Goal: Task Accomplishment & Management: Manage account settings

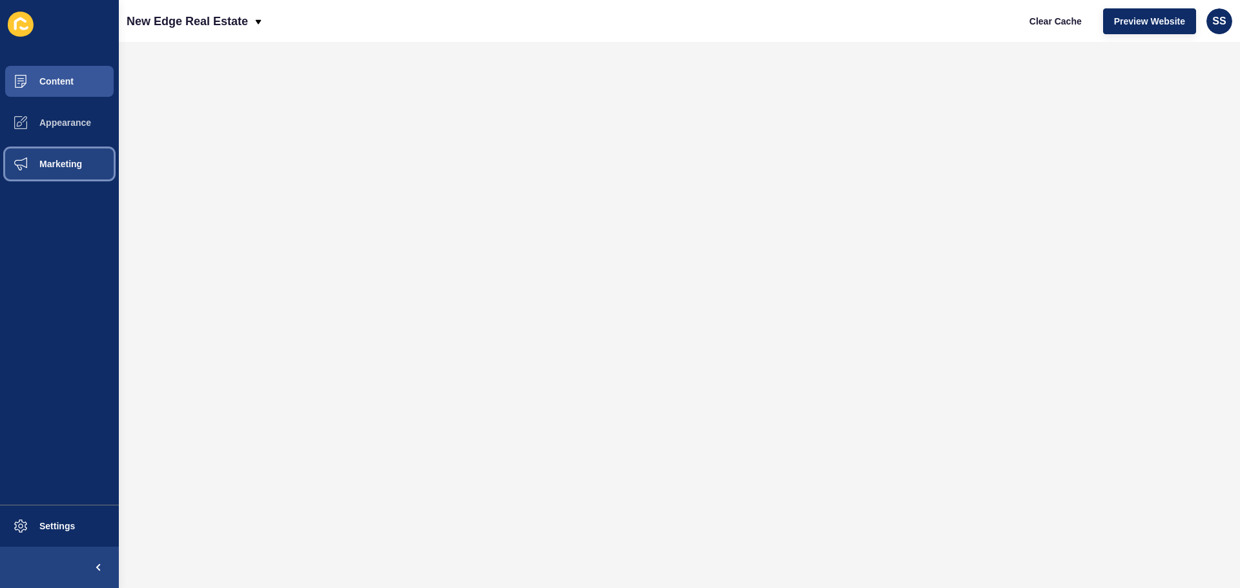
click at [59, 164] on span "Marketing" at bounding box center [40, 164] width 84 height 10
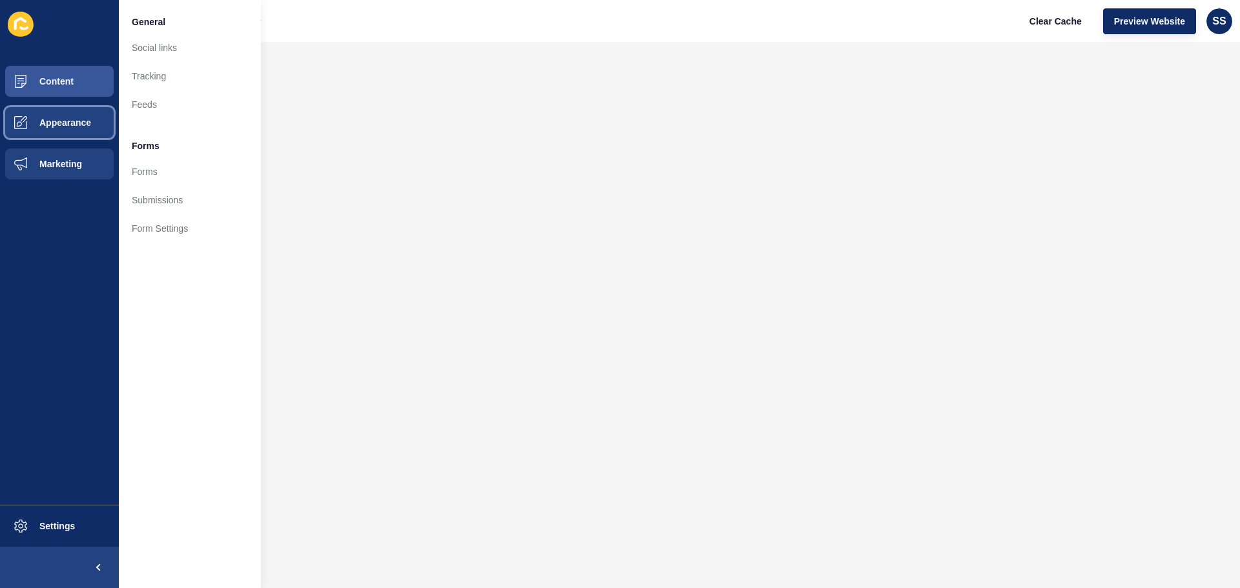
click at [81, 116] on button "Appearance" at bounding box center [59, 122] width 119 height 41
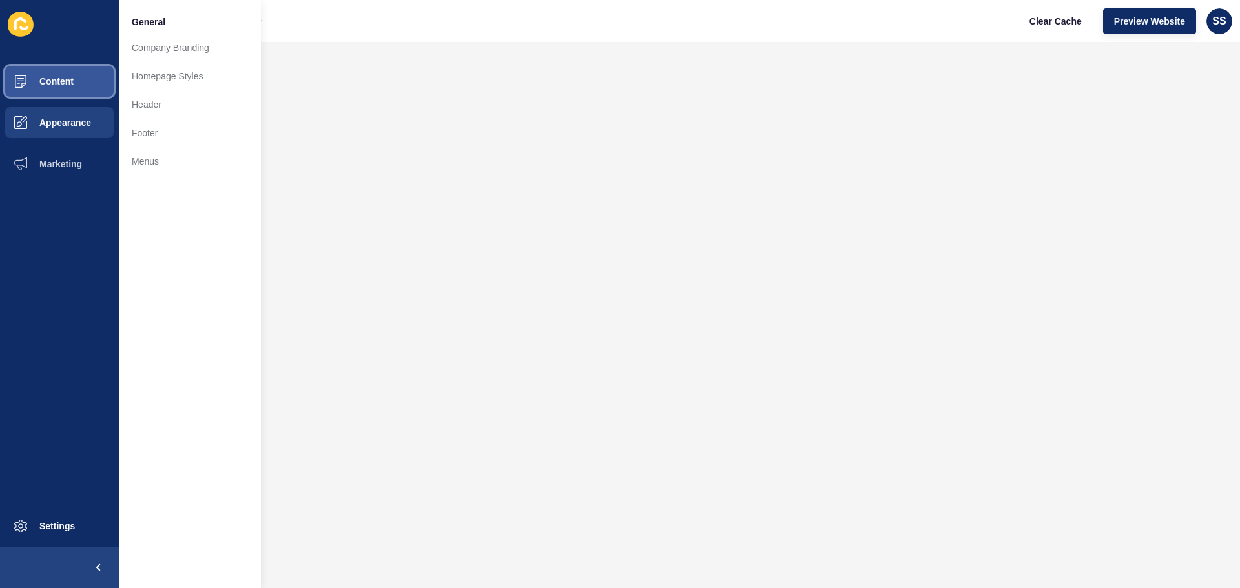
click at [74, 81] on button "Content" at bounding box center [59, 81] width 119 height 41
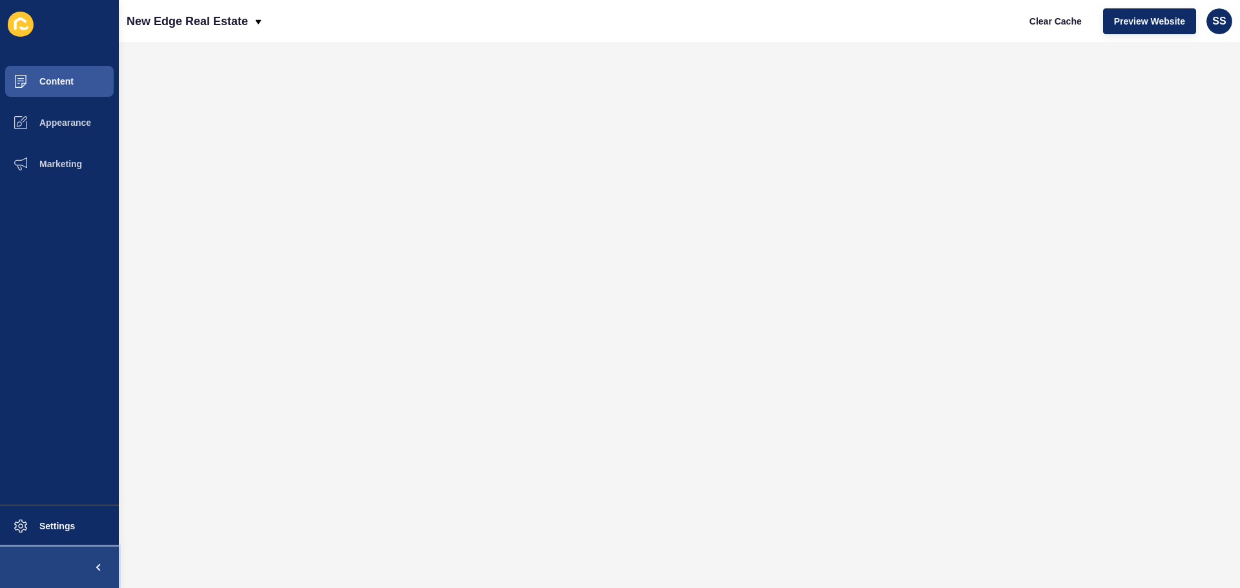
click at [99, 566] on span at bounding box center [98, 567] width 41 height 41
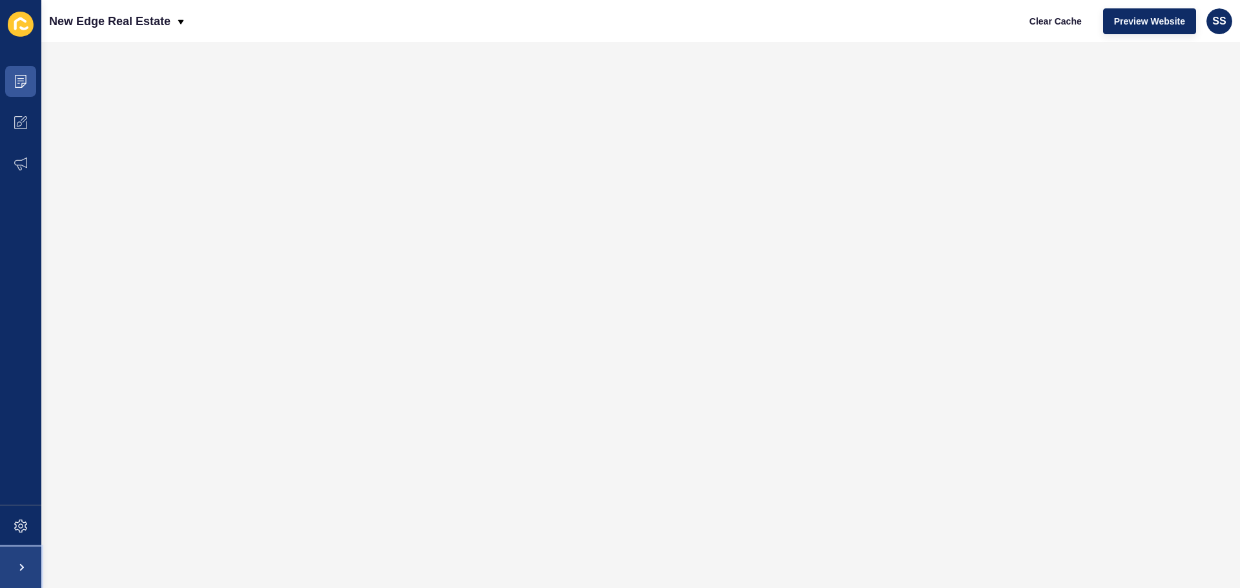
click at [27, 559] on span at bounding box center [20, 567] width 41 height 41
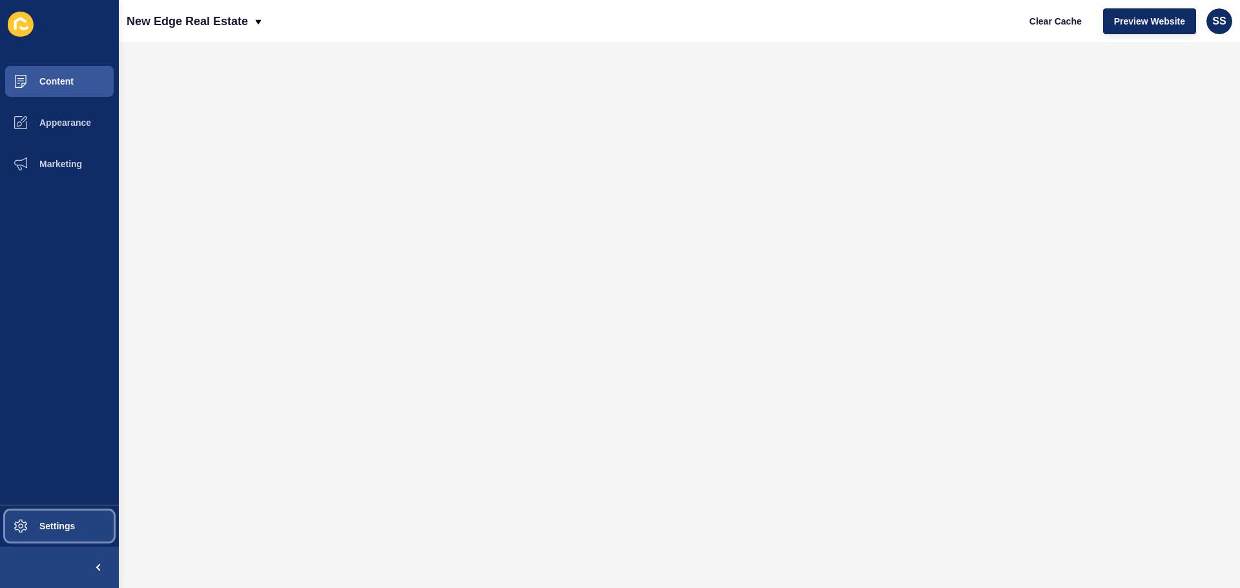
click at [33, 524] on span "Settings" at bounding box center [36, 526] width 77 height 10
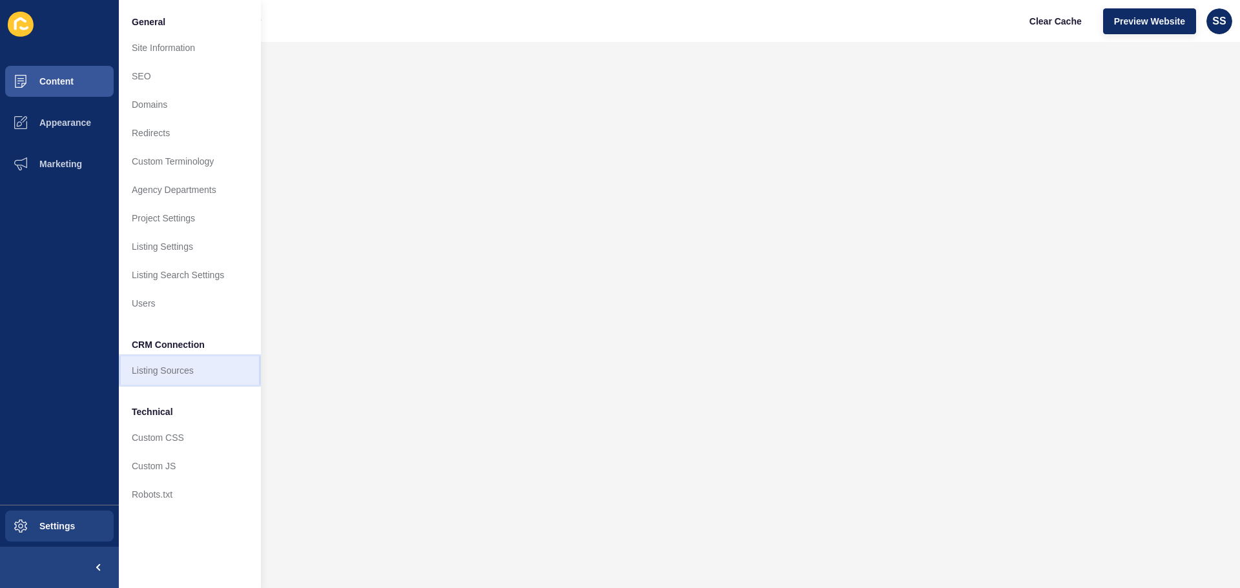
click at [229, 371] on link "Listing Sources" at bounding box center [190, 371] width 142 height 28
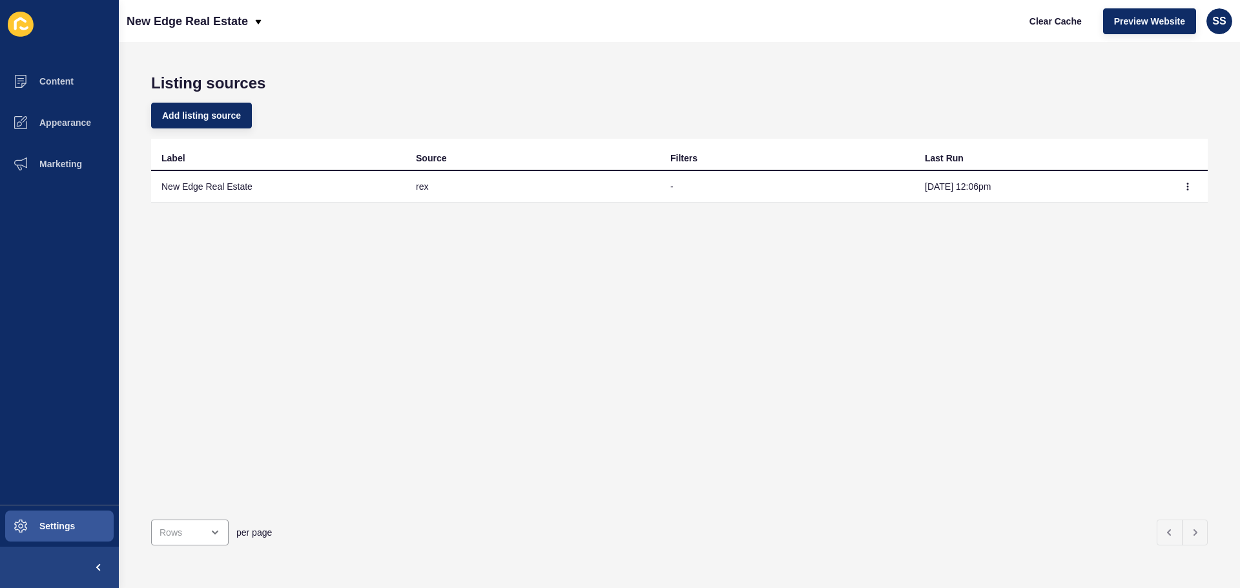
click at [240, 180] on td "New Edge Real Estate" at bounding box center [278, 187] width 254 height 32
click at [1183, 191] on button "button" at bounding box center [1187, 187] width 19 height 18
click at [61, 521] on span "Settings" at bounding box center [36, 526] width 77 height 10
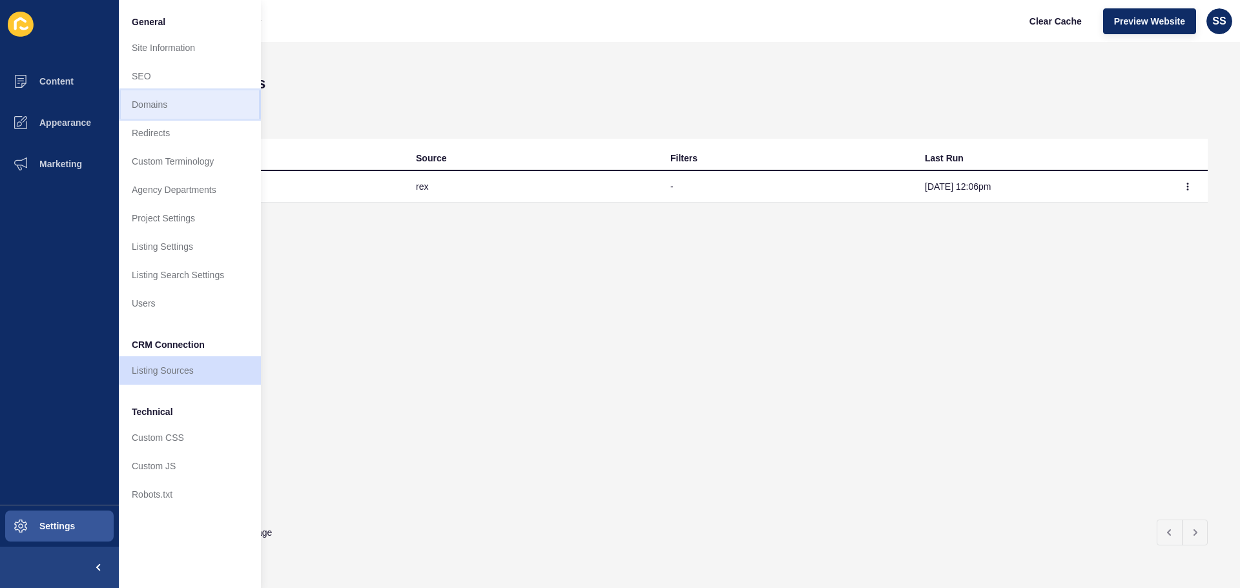
click at [209, 105] on link "Domains" at bounding box center [190, 104] width 142 height 28
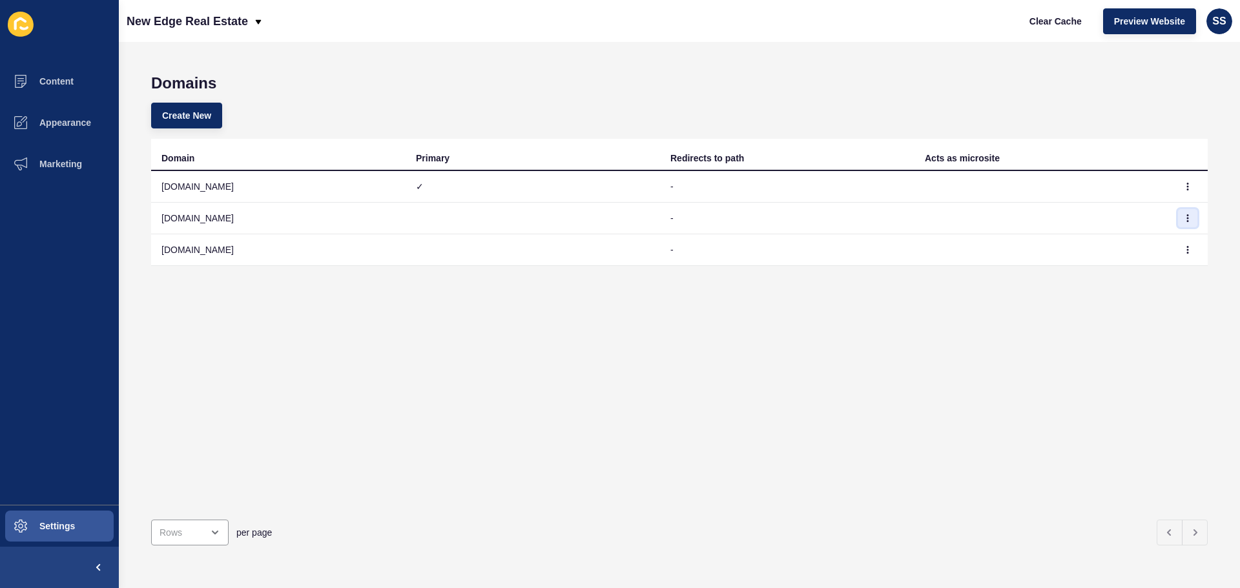
click at [1185, 225] on button "button" at bounding box center [1187, 218] width 19 height 18
click at [1146, 238] on link "Edit" at bounding box center [1142, 244] width 90 height 28
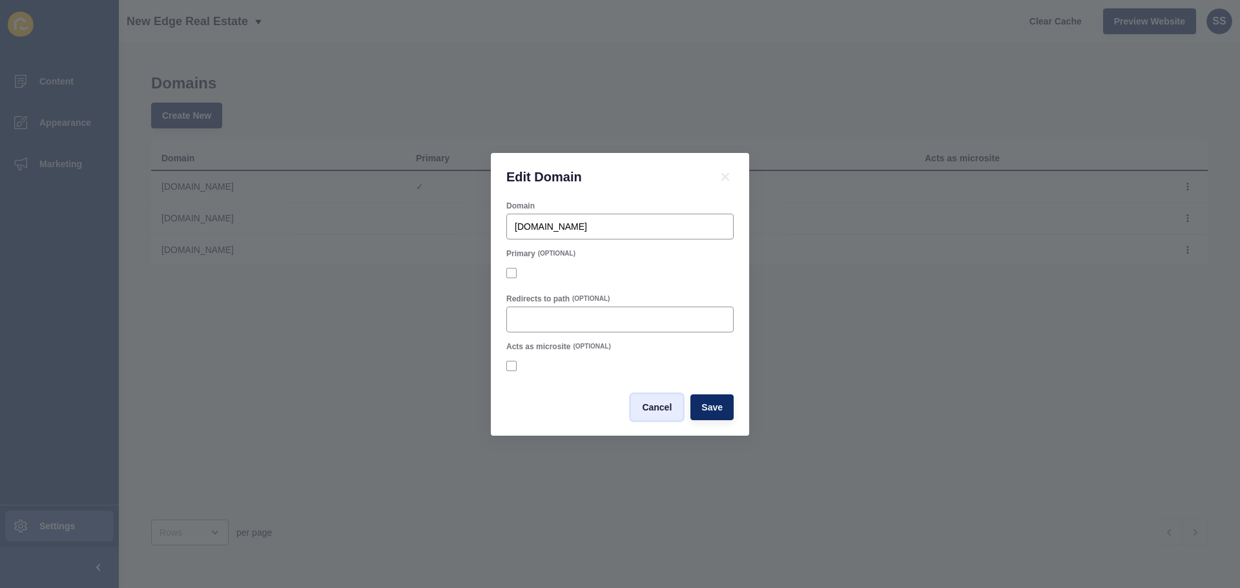
click at [659, 411] on span "Cancel" at bounding box center [657, 407] width 30 height 13
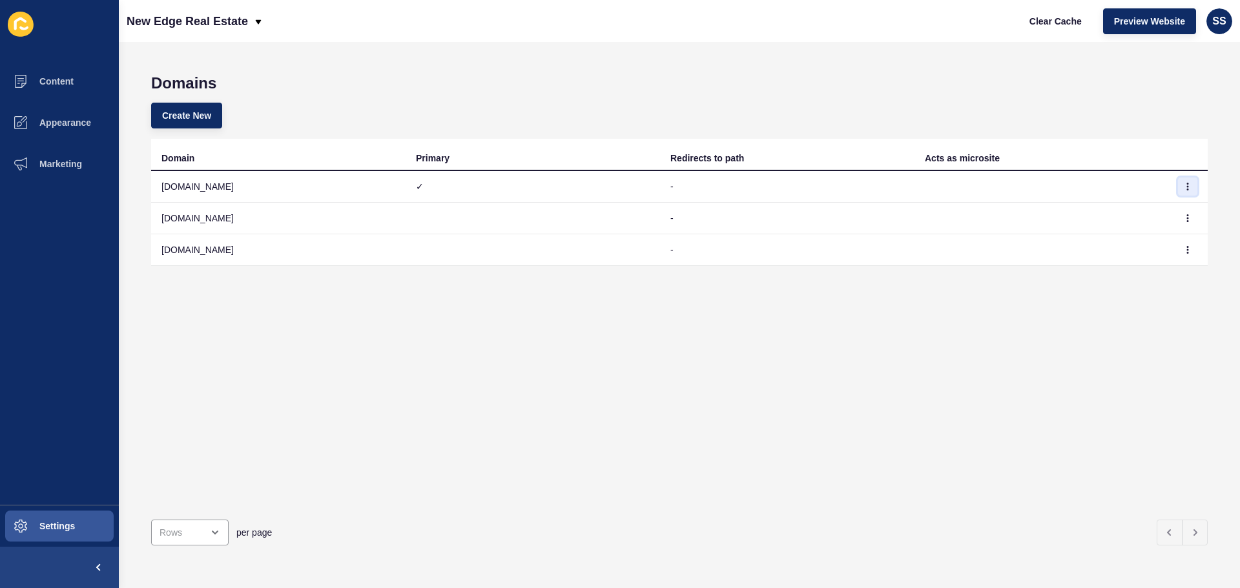
click at [1184, 183] on icon "button" at bounding box center [1188, 187] width 8 height 8
click at [1153, 207] on link "Edit" at bounding box center [1142, 212] width 90 height 28
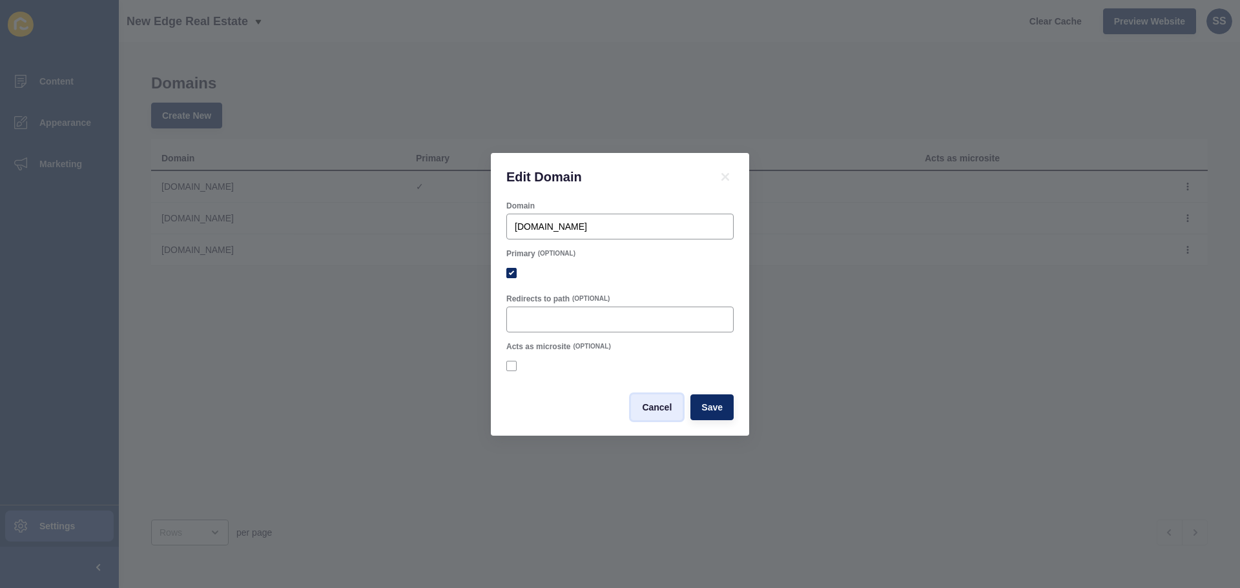
click at [658, 412] on span "Cancel" at bounding box center [657, 407] width 30 height 13
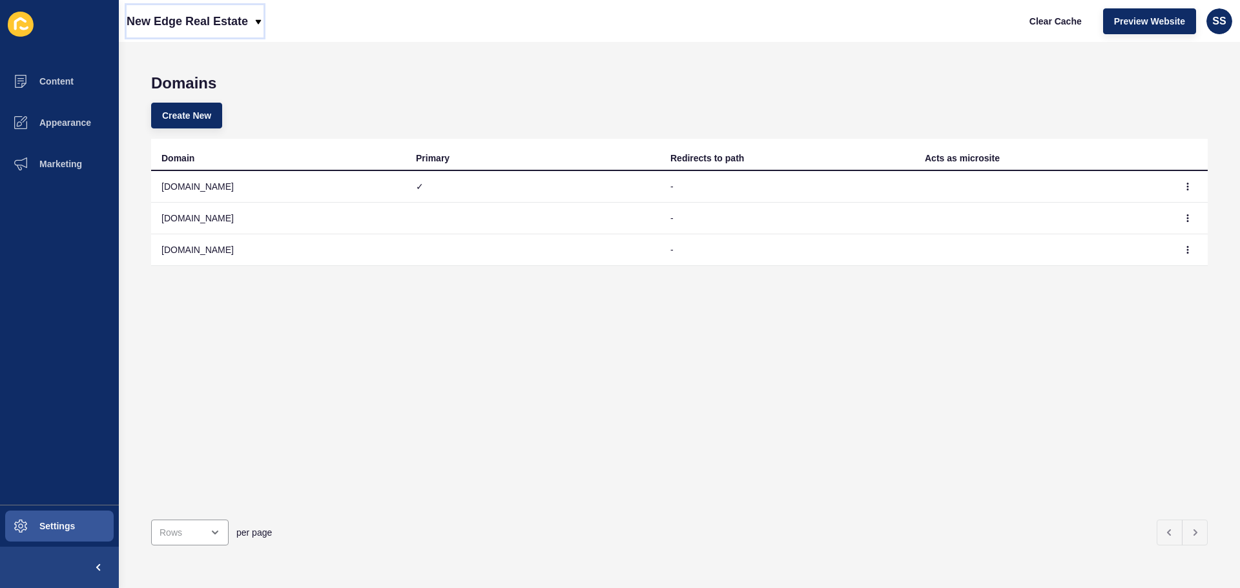
click at [172, 18] on p "New Edge Real Estate" at bounding box center [187, 21] width 121 height 32
click at [182, 60] on div "Back to website list" at bounding box center [183, 59] width 92 height 23
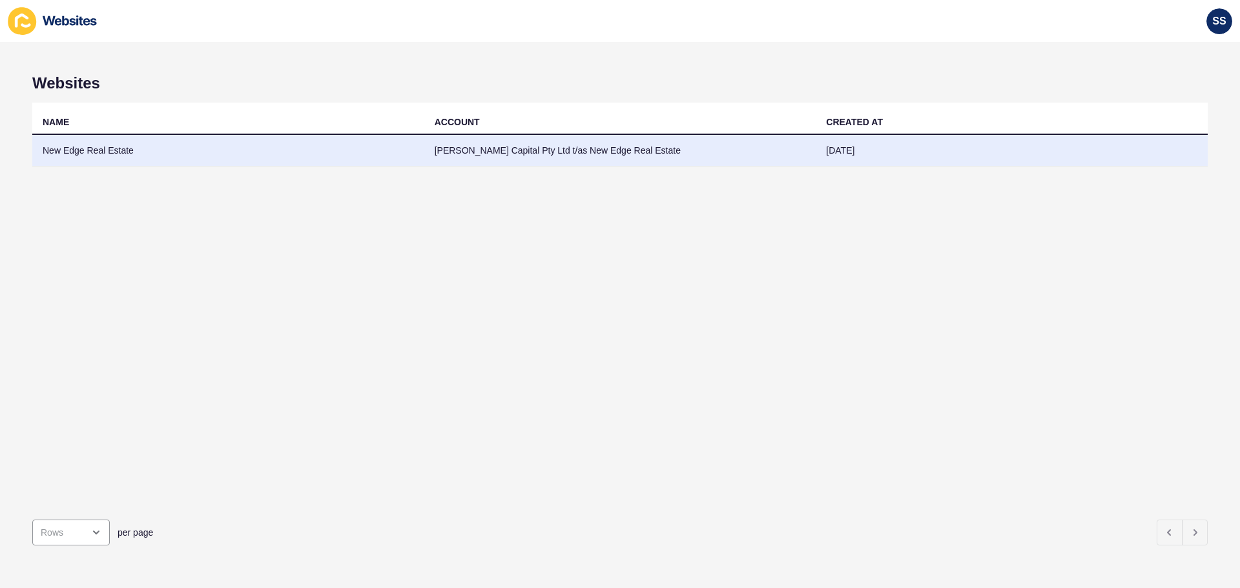
click at [218, 159] on td "New Edge Real Estate" at bounding box center [228, 151] width 392 height 32
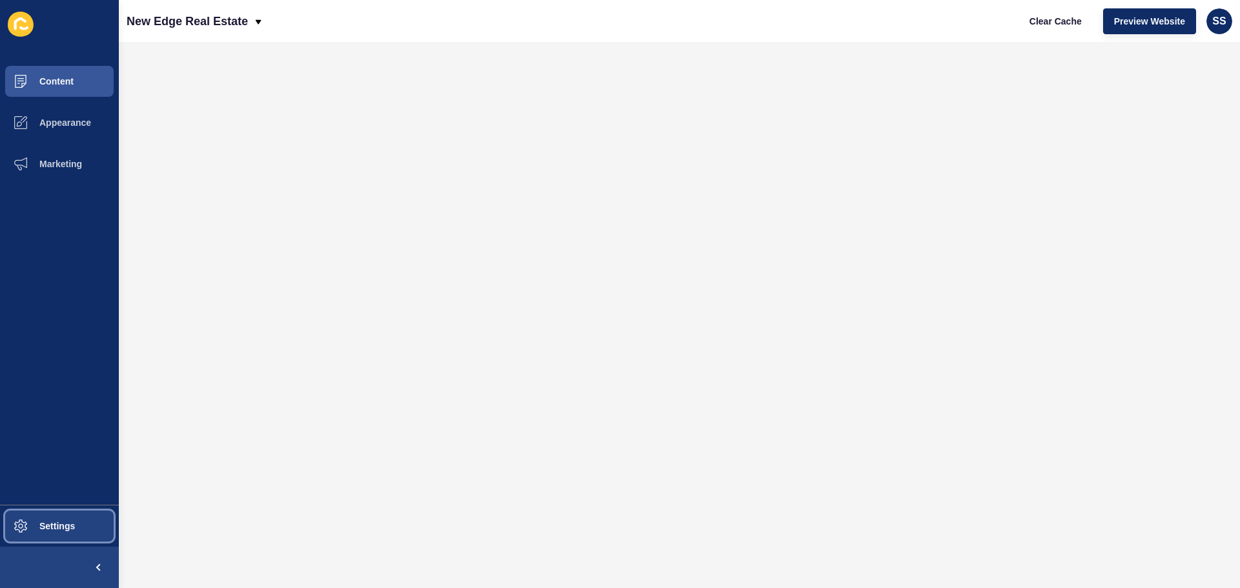
click at [35, 530] on span "Settings" at bounding box center [36, 526] width 77 height 10
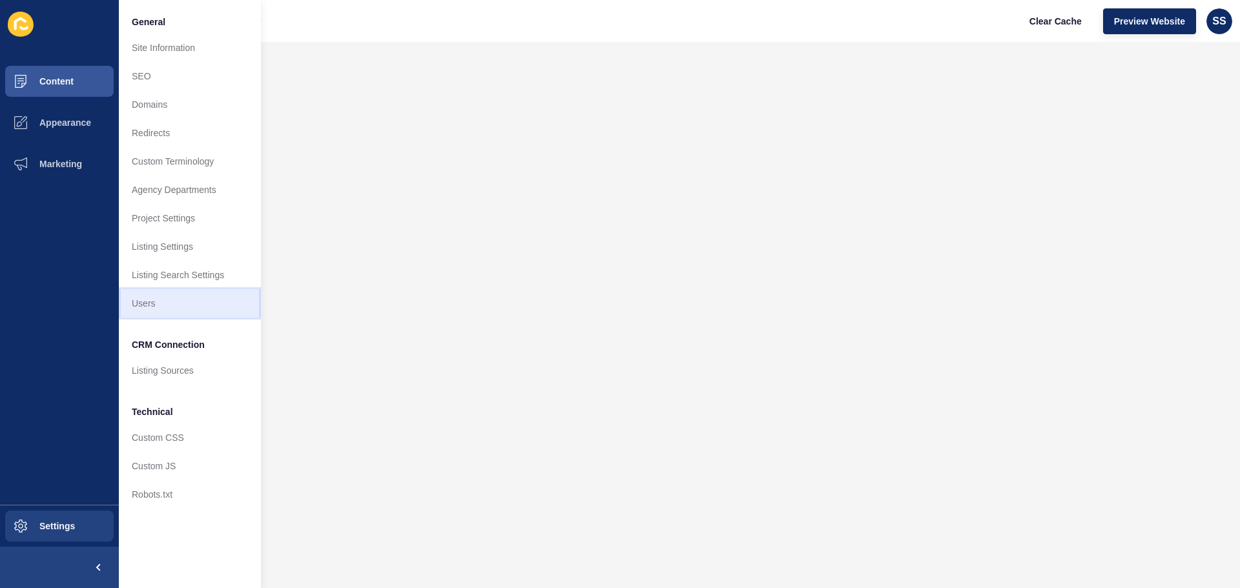
click at [161, 305] on link "Users" at bounding box center [190, 303] width 142 height 28
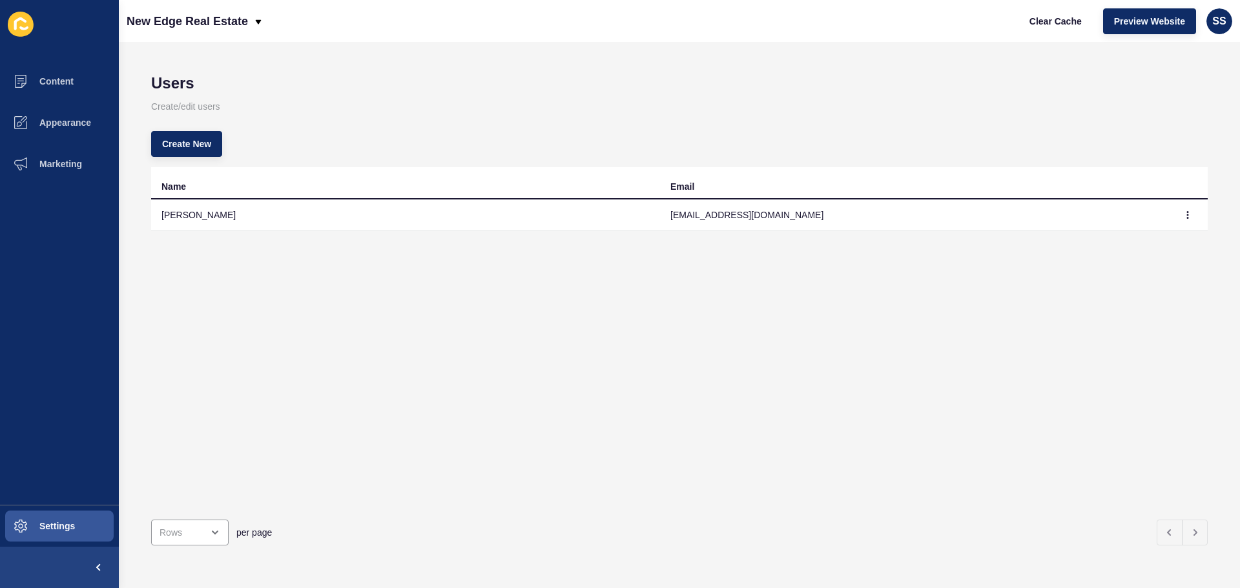
click at [238, 220] on td "[PERSON_NAME]" at bounding box center [405, 216] width 509 height 32
click at [1126, 214] on td "[EMAIL_ADDRESS][DOMAIN_NAME]" at bounding box center [914, 216] width 509 height 32
click at [1178, 211] on button "button" at bounding box center [1187, 215] width 19 height 18
click at [602, 98] on p "Create/edit users" at bounding box center [679, 106] width 1057 height 28
click at [258, 14] on div "New Edge Real Estate" at bounding box center [195, 21] width 137 height 32
